Goal: Find specific page/section: Find specific page/section

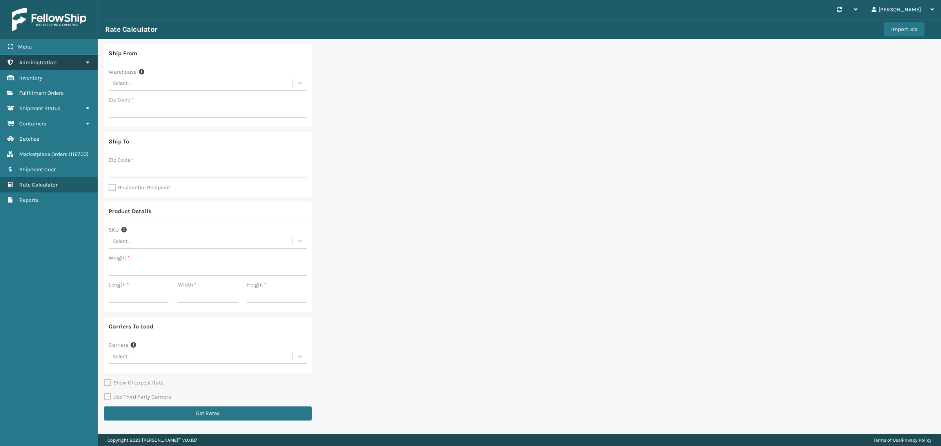
click at [87, 61] on icon at bounding box center [87, 62] width 6 height 5
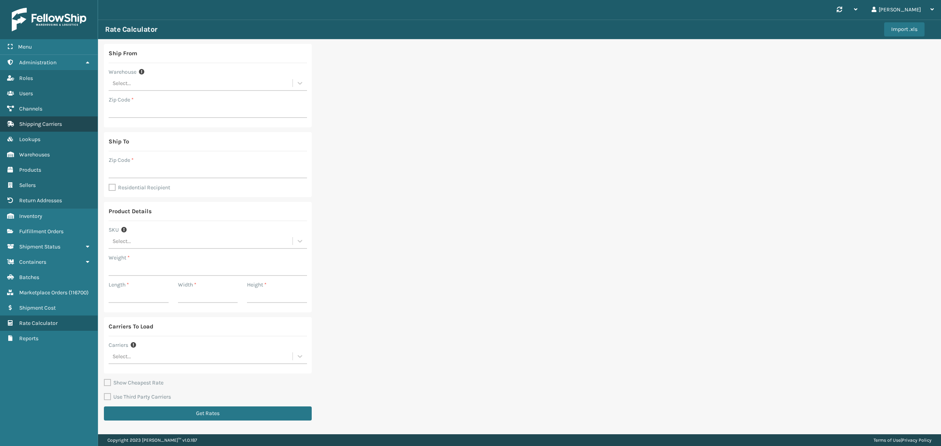
click at [63, 118] on link "Shipping Carriers" at bounding box center [49, 123] width 98 height 15
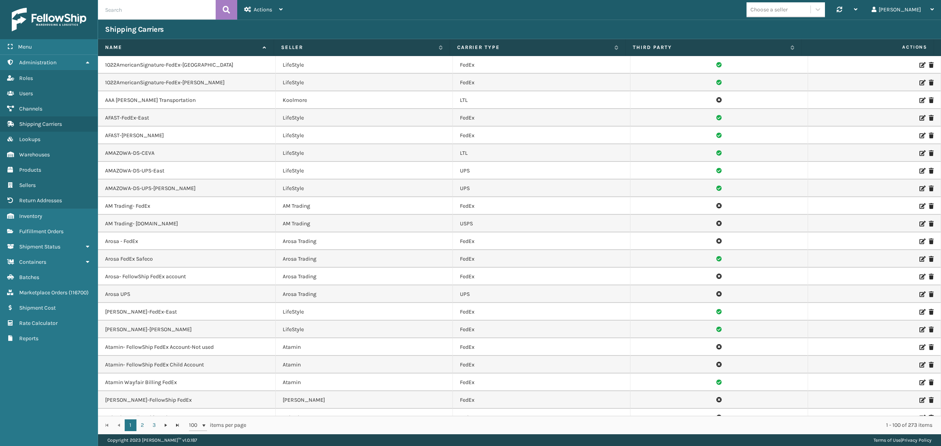
click at [154, 8] on input "text" at bounding box center [157, 10] width 118 height 20
type input "Emson Fedex"
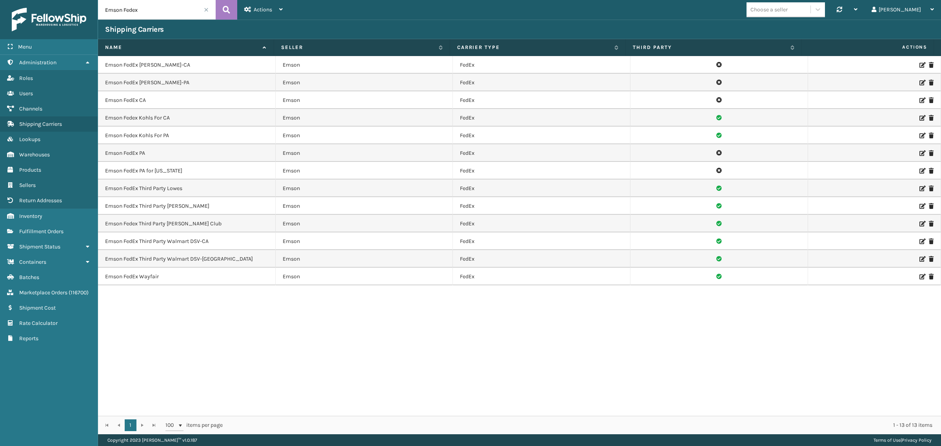
click at [919, 134] on icon at bounding box center [921, 135] width 5 height 5
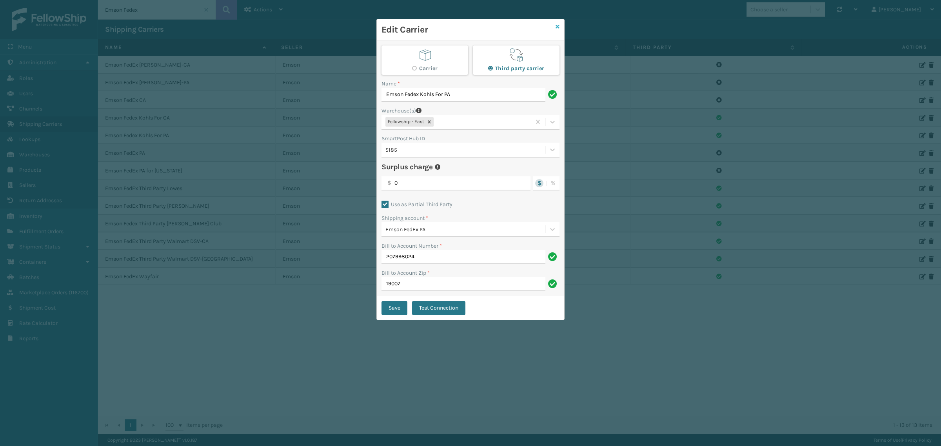
click at [559, 26] on icon at bounding box center [557, 26] width 4 height 5
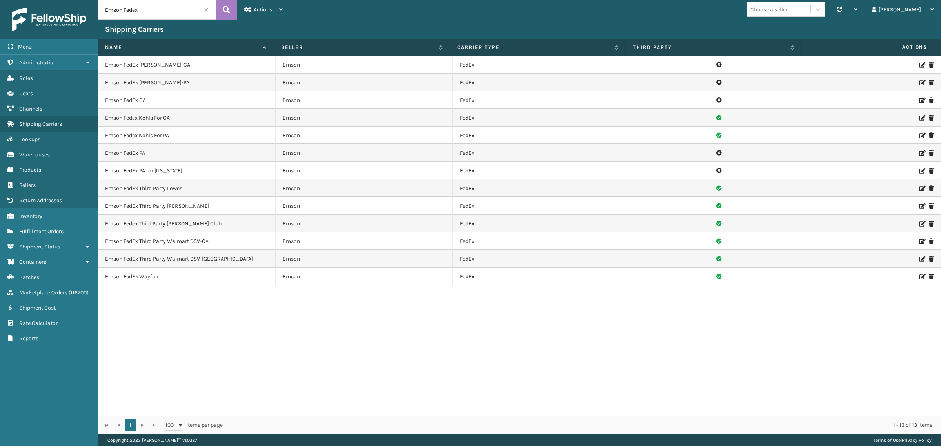
click at [207, 9] on span at bounding box center [206, 9] width 5 height 5
